Goal: Obtain resource: Obtain resource

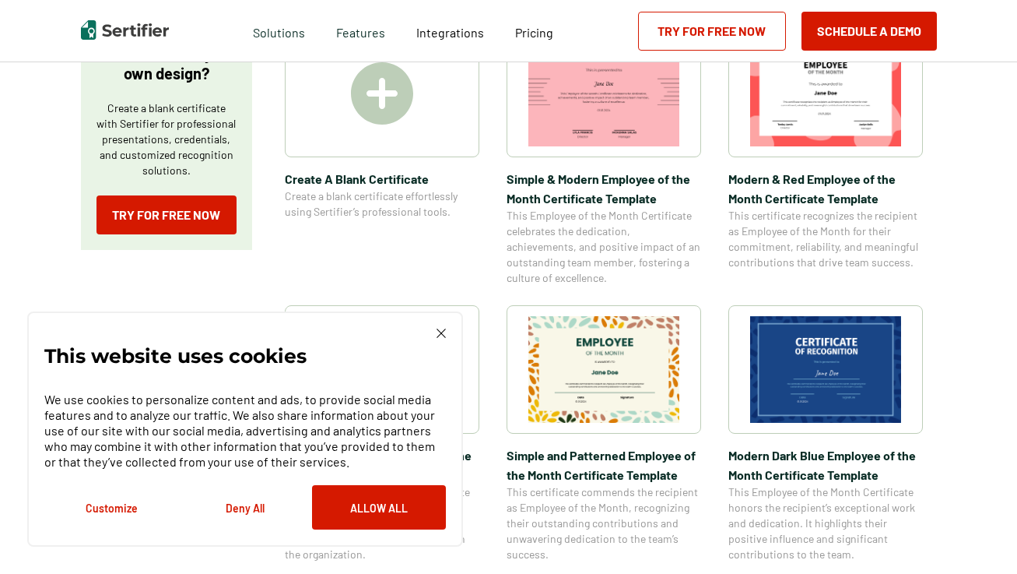
scroll to position [467, 0]
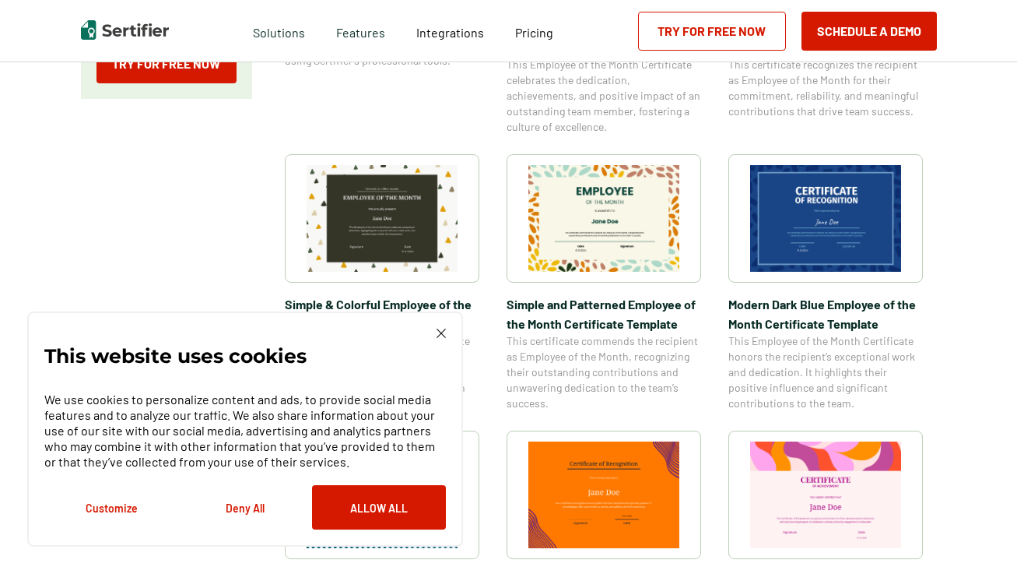
click at [819, 212] on img at bounding box center [825, 218] width 151 height 107
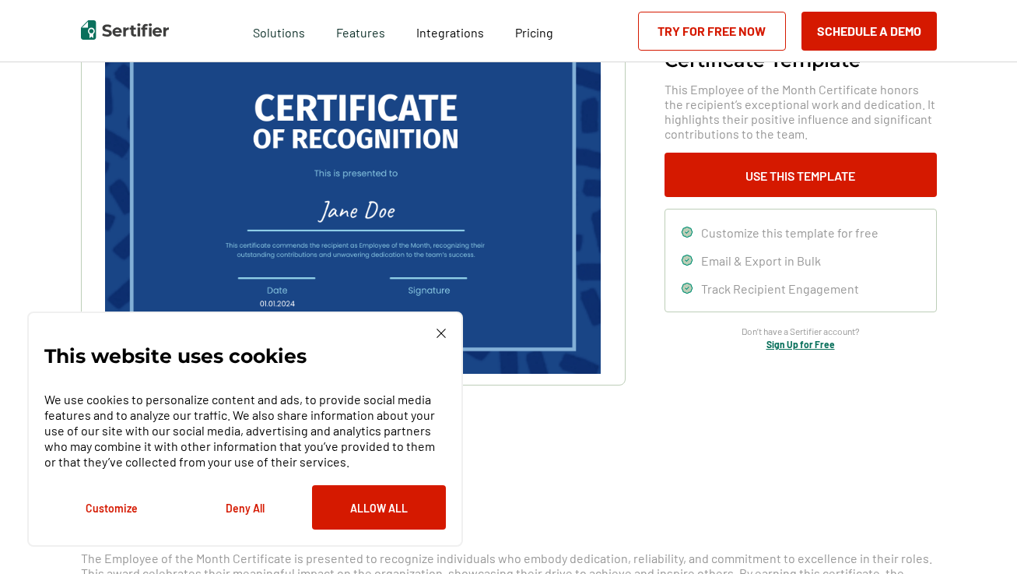
scroll to position [156, 0]
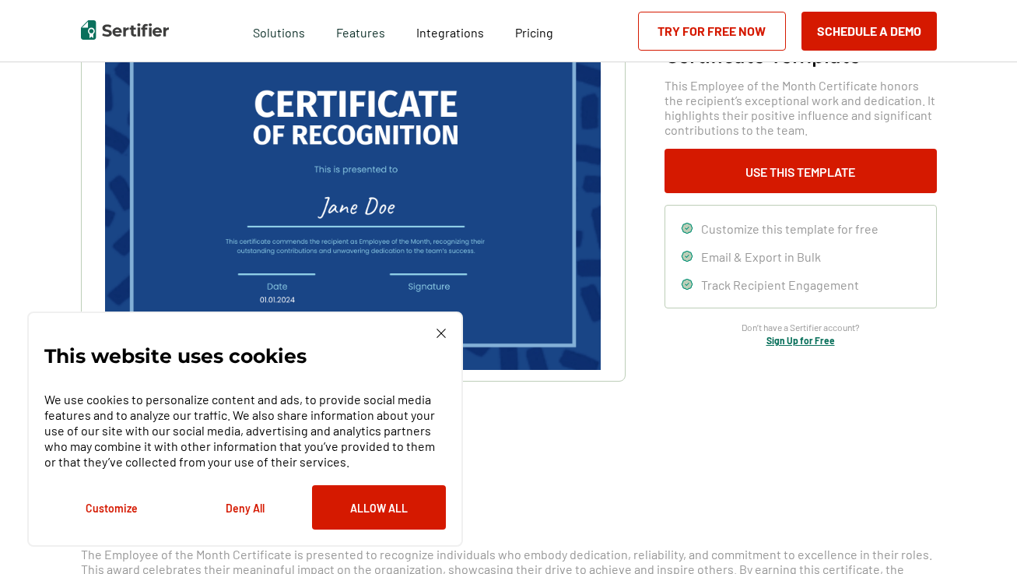
click at [440, 325] on div "This website uses cookies We use cookies to personalize content and ads, to pro…" at bounding box center [245, 428] width 436 height 235
drag, startPoint x: 439, startPoint y: 325, endPoint x: 451, endPoint y: 321, distance: 12.3
click at [451, 321] on div "This website uses cookies We use cookies to personalize content and ads, to pro…" at bounding box center [245, 428] width 436 height 235
click at [440, 339] on div "This website uses cookies We use cookies to personalize content and ads, to pro…" at bounding box center [245, 428] width 402 height 201
click at [446, 334] on div "This website uses cookies We use cookies to personalize content and ads, to pro…" at bounding box center [245, 428] width 436 height 235
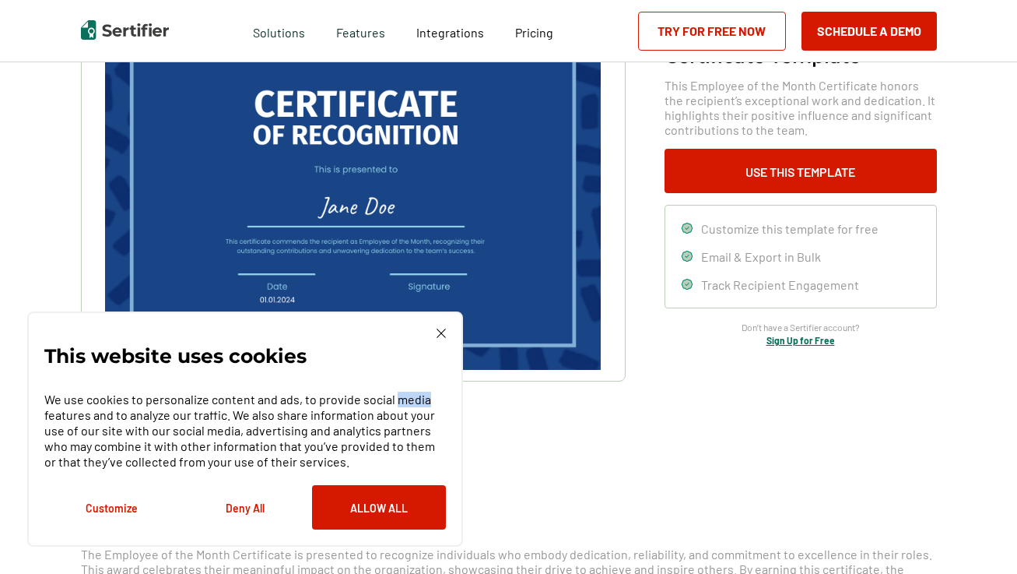
click at [437, 335] on img at bounding box center [441, 332] width 9 height 9
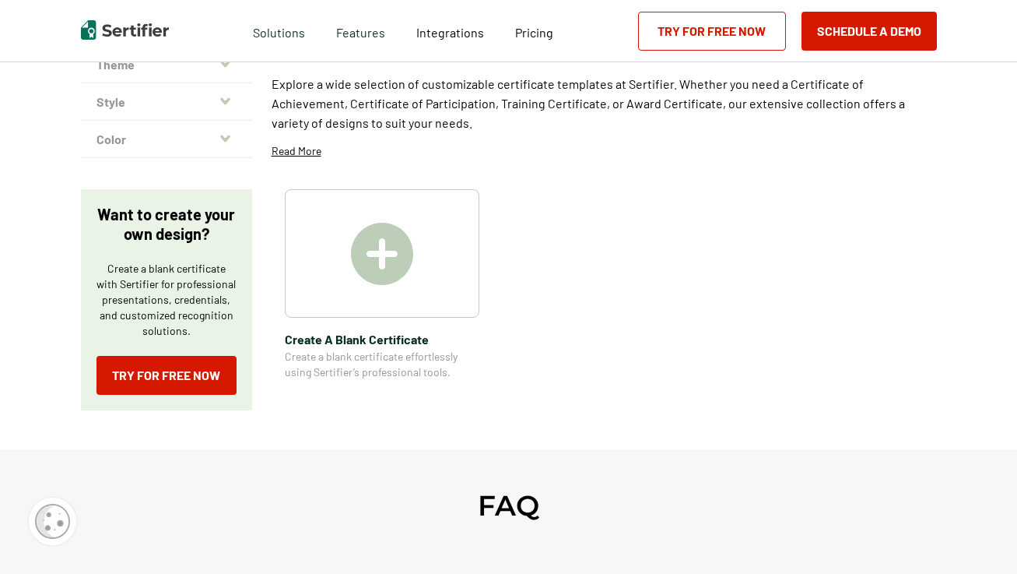
scroll to position [467, 0]
